Goal: Information Seeking & Learning: Compare options

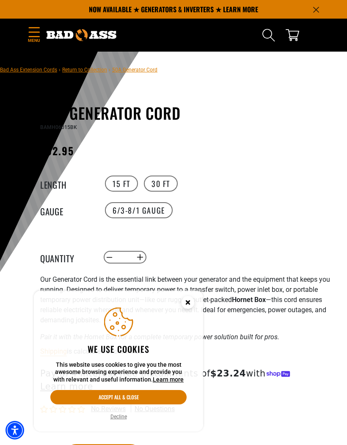
click at [128, 394] on button "Accept all & close" at bounding box center [118, 397] width 136 height 14
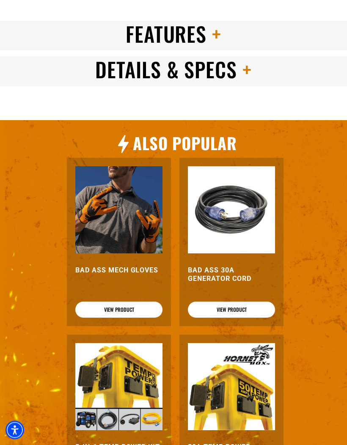
scroll to position [508, 0]
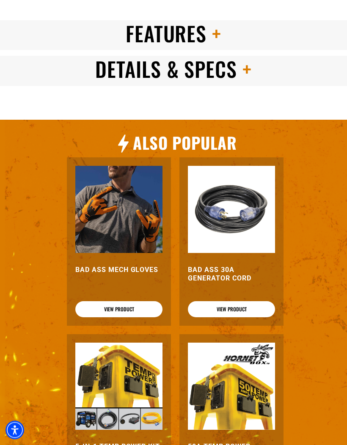
click at [233, 301] on link "View Product" at bounding box center [231, 309] width 87 height 16
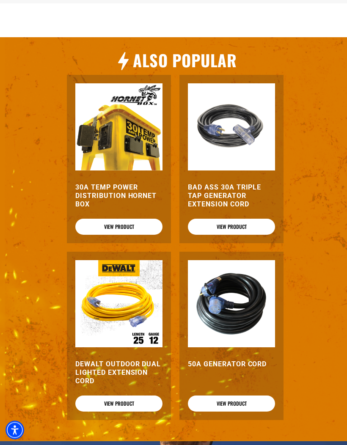
scroll to position [952, 0]
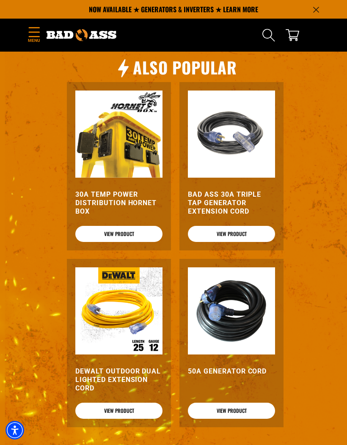
click at [227, 322] on img at bounding box center [231, 310] width 87 height 87
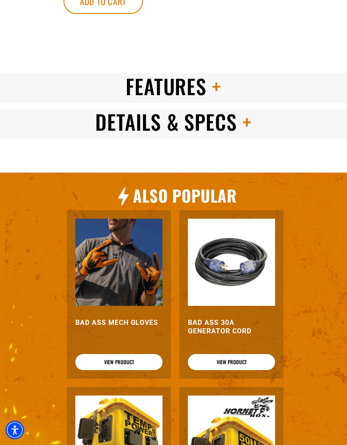
scroll to position [455, 0]
click at [237, 261] on img at bounding box center [231, 261] width 87 height 87
